Goal: Check status: Check status

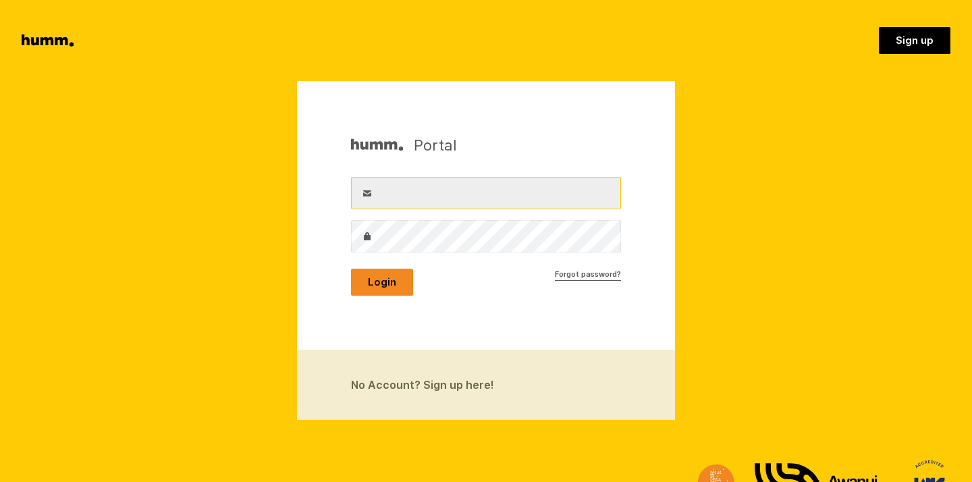
type input "mike@pauarikihoney.com"
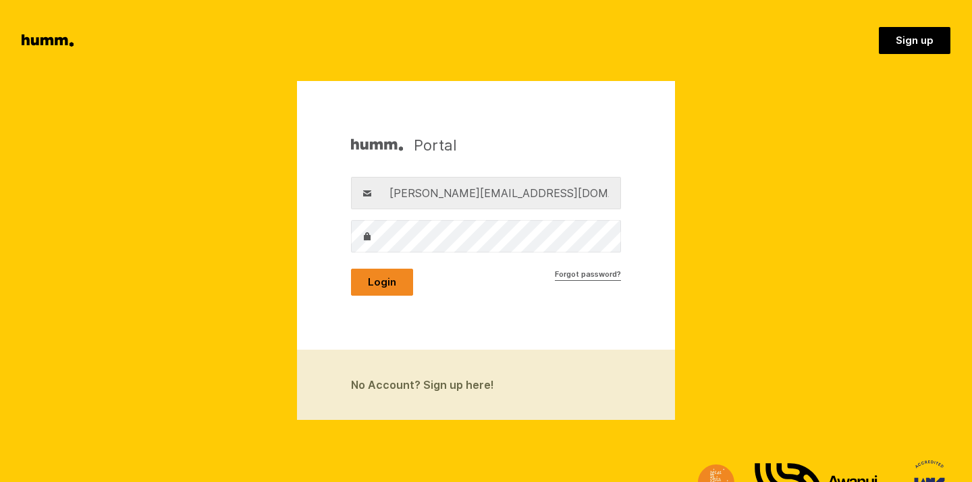
click at [381, 279] on button "Login" at bounding box center [382, 282] width 62 height 27
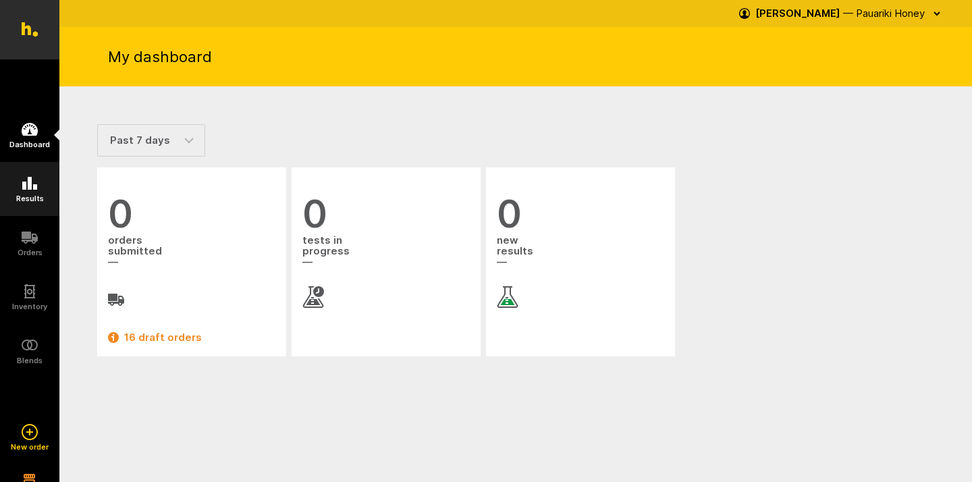
click at [29, 183] on icon at bounding box center [29, 183] width 15 height 13
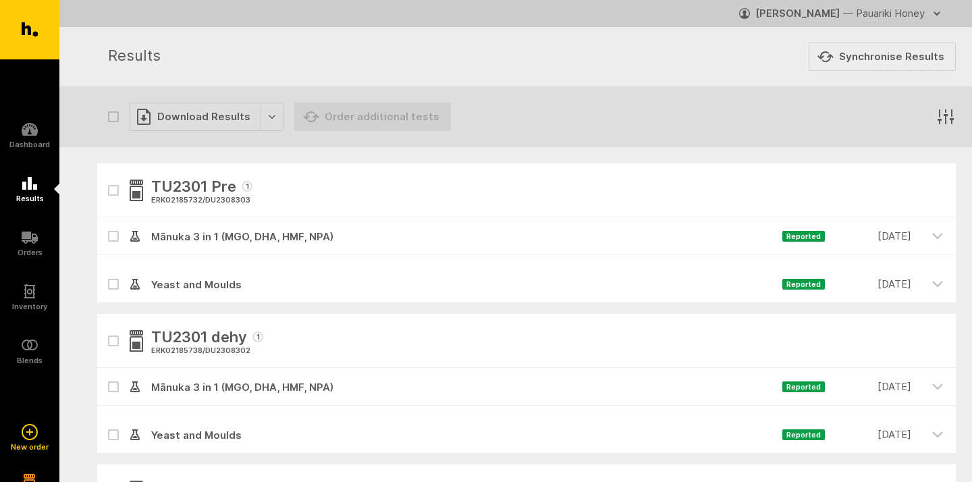
click at [947, 113] on icon "button" at bounding box center [945, 117] width 20 height 20
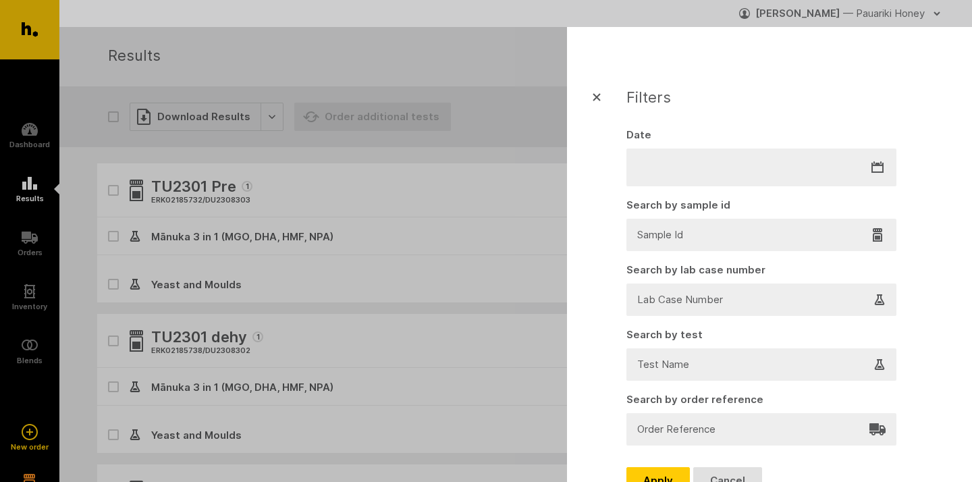
click at [727, 231] on div at bounding box center [761, 234] width 246 height 19
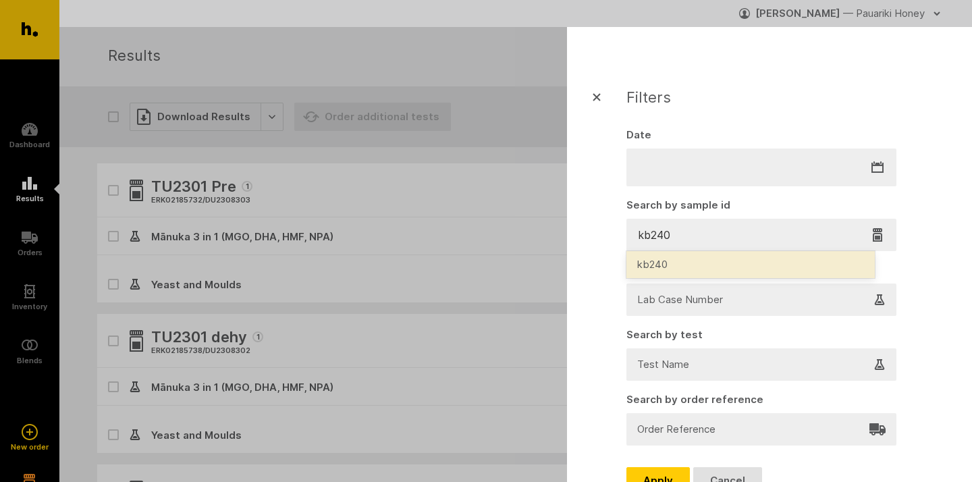
type input "kb2402"
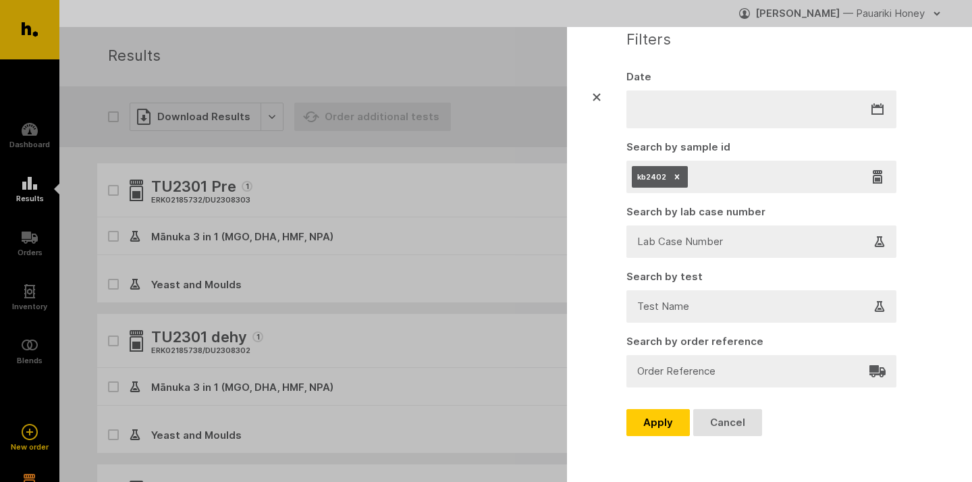
scroll to position [66, 0]
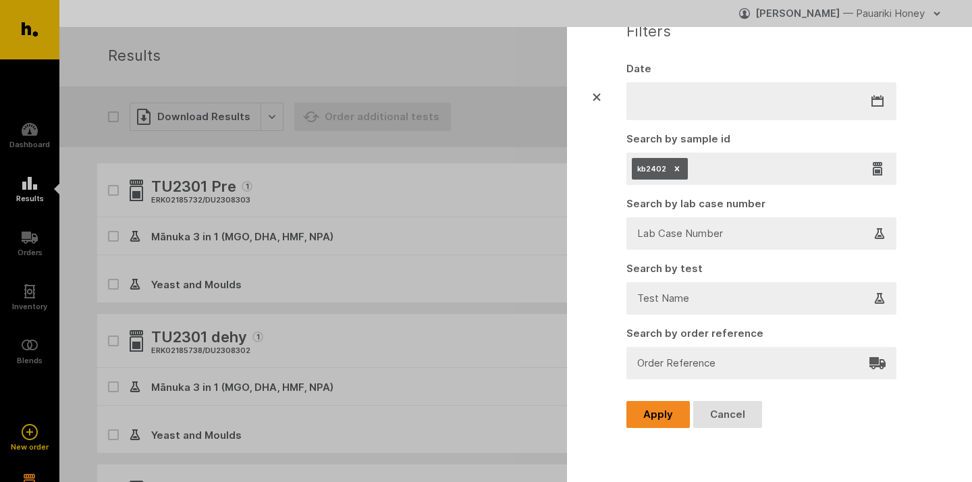
click at [659, 407] on button "Apply" at bounding box center [657, 414] width 63 height 27
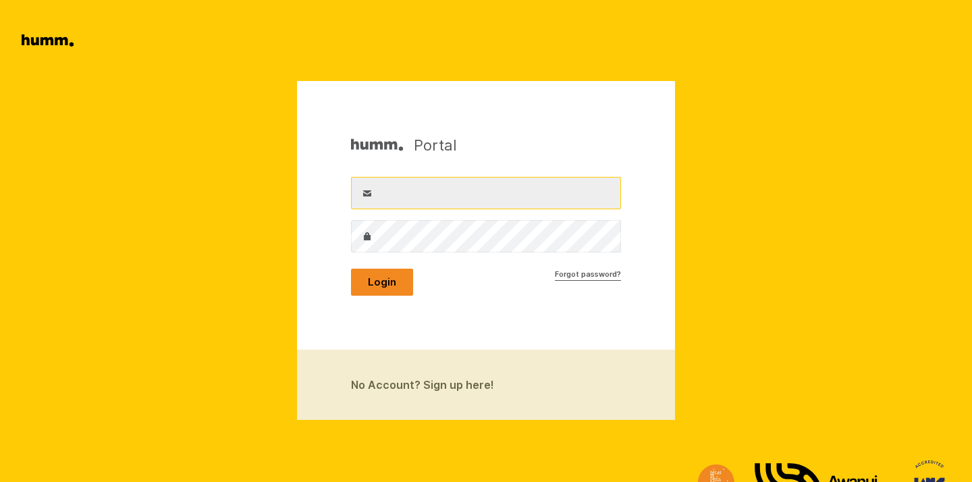
type input "mike@pauarikihoney.com"
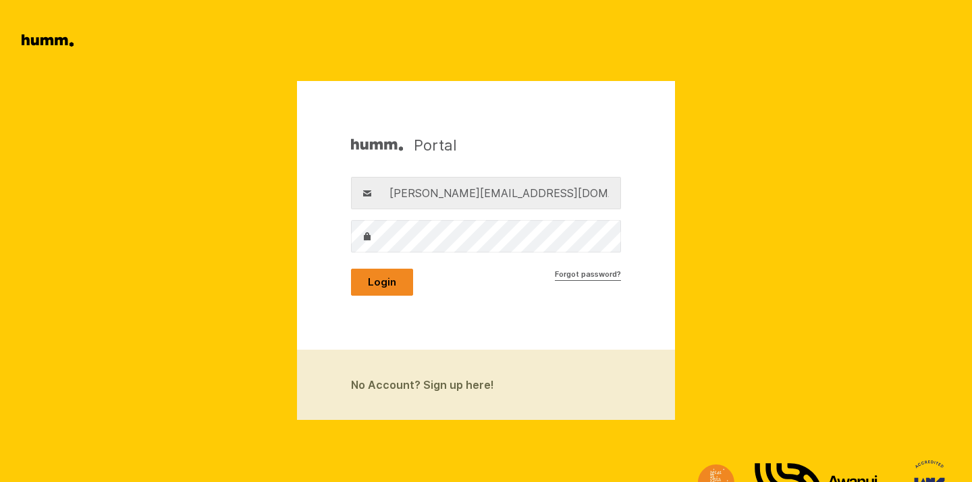
click at [389, 277] on button "Login" at bounding box center [382, 282] width 62 height 27
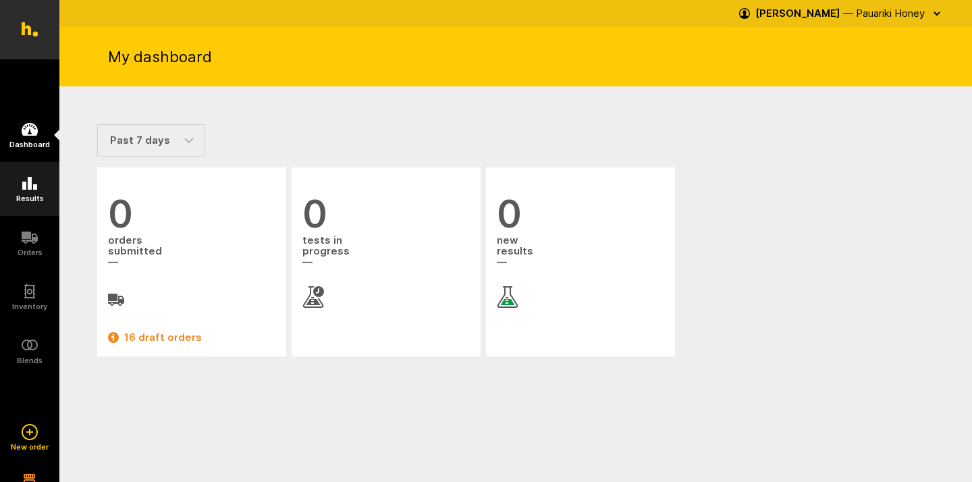
click at [25, 194] on h5 "Results" at bounding box center [30, 198] width 28 height 8
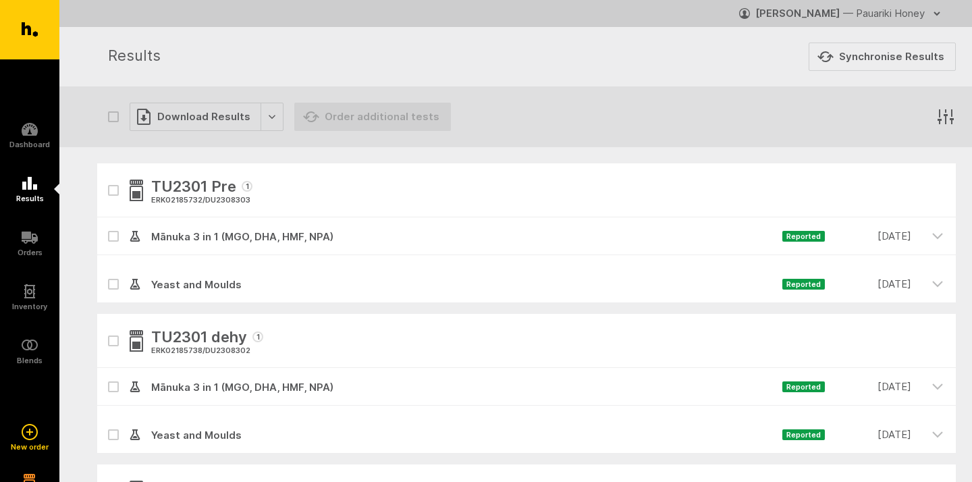
click at [946, 111] on icon "button" at bounding box center [945, 117] width 20 height 20
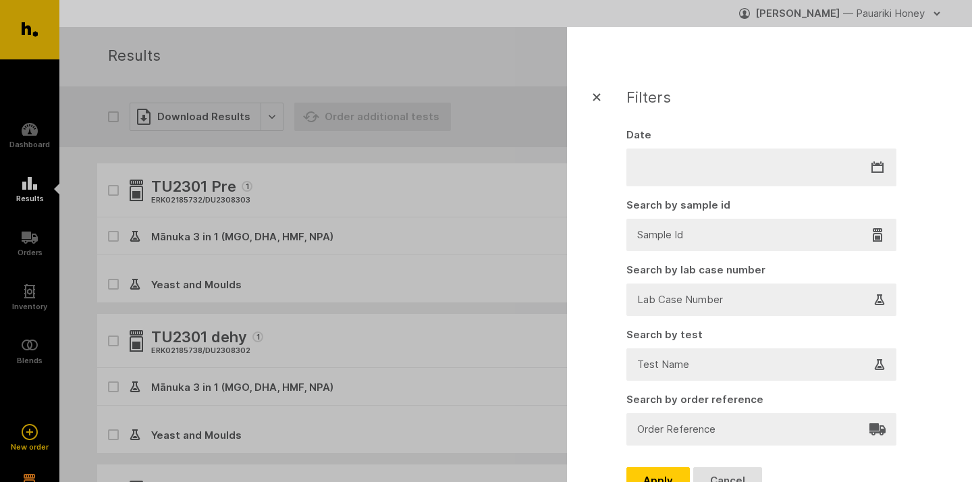
click at [738, 235] on div at bounding box center [761, 234] width 246 height 19
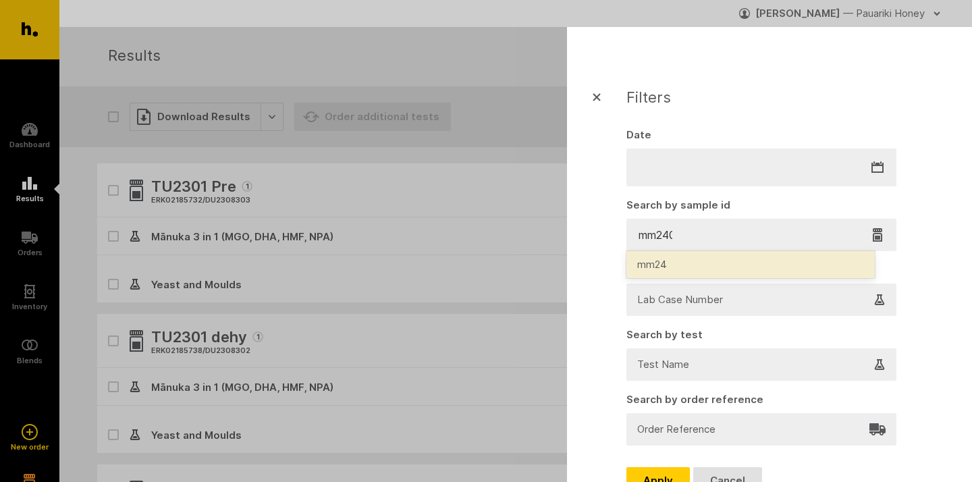
type input "mm2401"
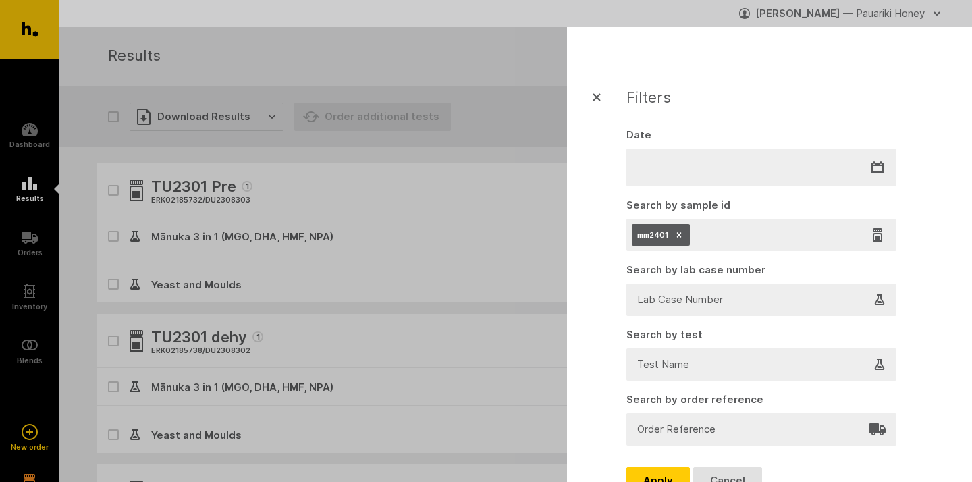
scroll to position [57, 0]
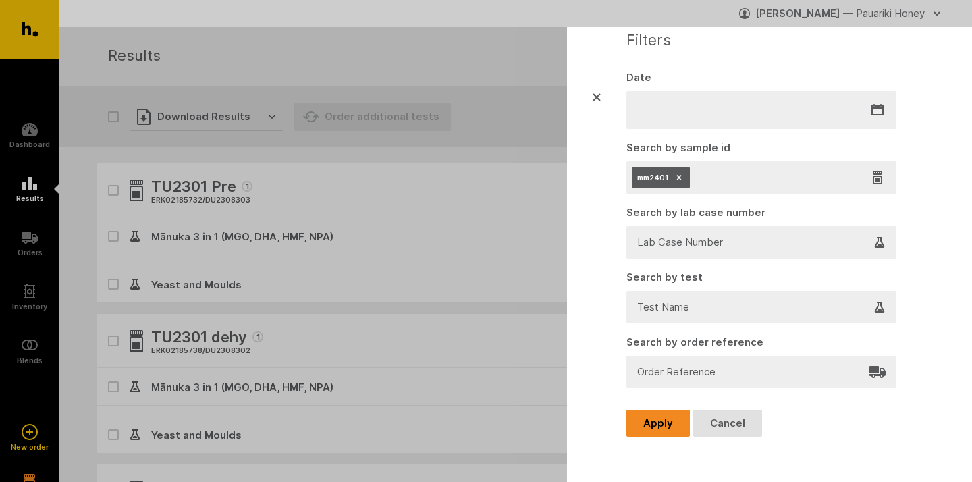
click at [661, 416] on button "Apply" at bounding box center [657, 423] width 63 height 27
